Goal: Task Accomplishment & Management: Manage account settings

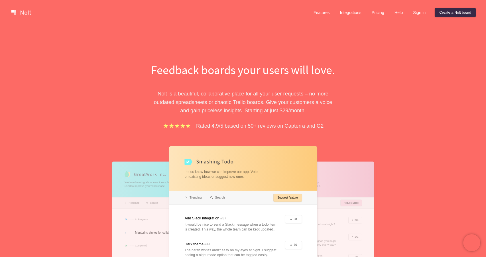
click at [321, 49] on div "Feedback boards your users will love. [PERSON_NAME] is a beautiful, collaborati…" at bounding box center [243, 185] width 486 height 320
click at [422, 10] on link "Sign in" at bounding box center [420, 12] width 22 height 9
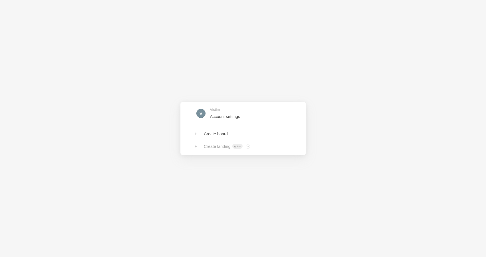
click at [266, 73] on div "Victim Account settings Create board Create landing Pro ? Board owners with Pro…" at bounding box center [243, 128] width 486 height 257
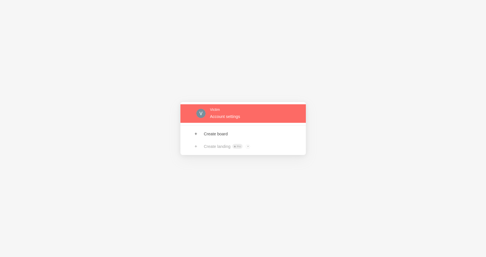
click at [218, 120] on link at bounding box center [243, 113] width 125 height 19
